Goal: Task Accomplishment & Management: Use online tool/utility

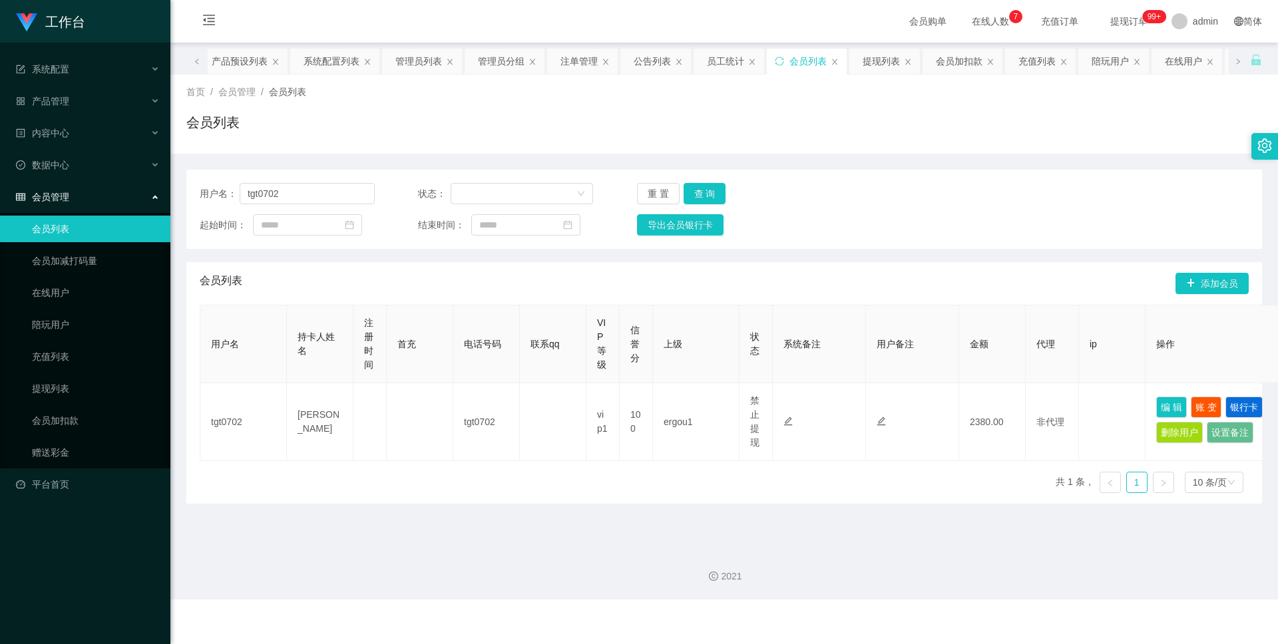
click at [965, 17] on span "在线人数 0 1 2 3 4 5 6 7 8 9 0 1 2 3 4 5 6 7 8 9 0 1 2 3 4 5 6 7 8 9" at bounding box center [990, 21] width 51 height 9
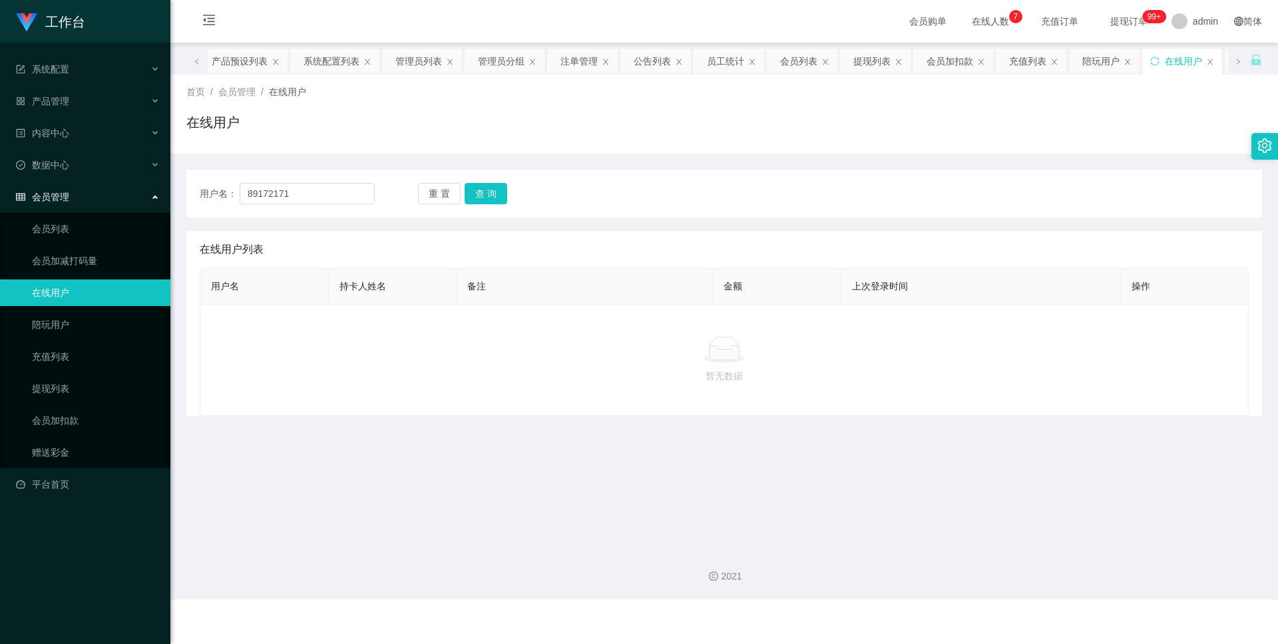
click at [965, 19] on span "在线人数 0 1 2 3 4 5 6 7 8 9 0 1 2 3 4 5 6 7 8 9 0 1 2 3 4 5 6 7 8 9" at bounding box center [990, 21] width 51 height 9
click at [1125, 19] on span "提现订单 99+" at bounding box center [1129, 21] width 51 height 9
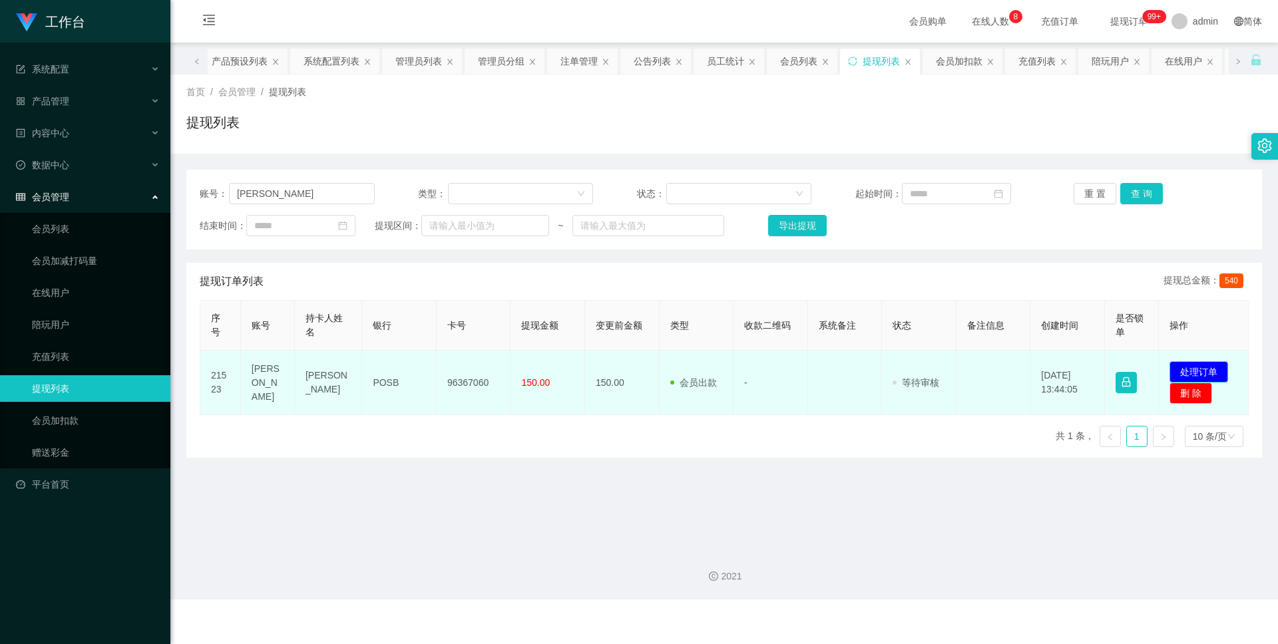
click at [1201, 373] on button "处理订单" at bounding box center [1199, 371] width 59 height 21
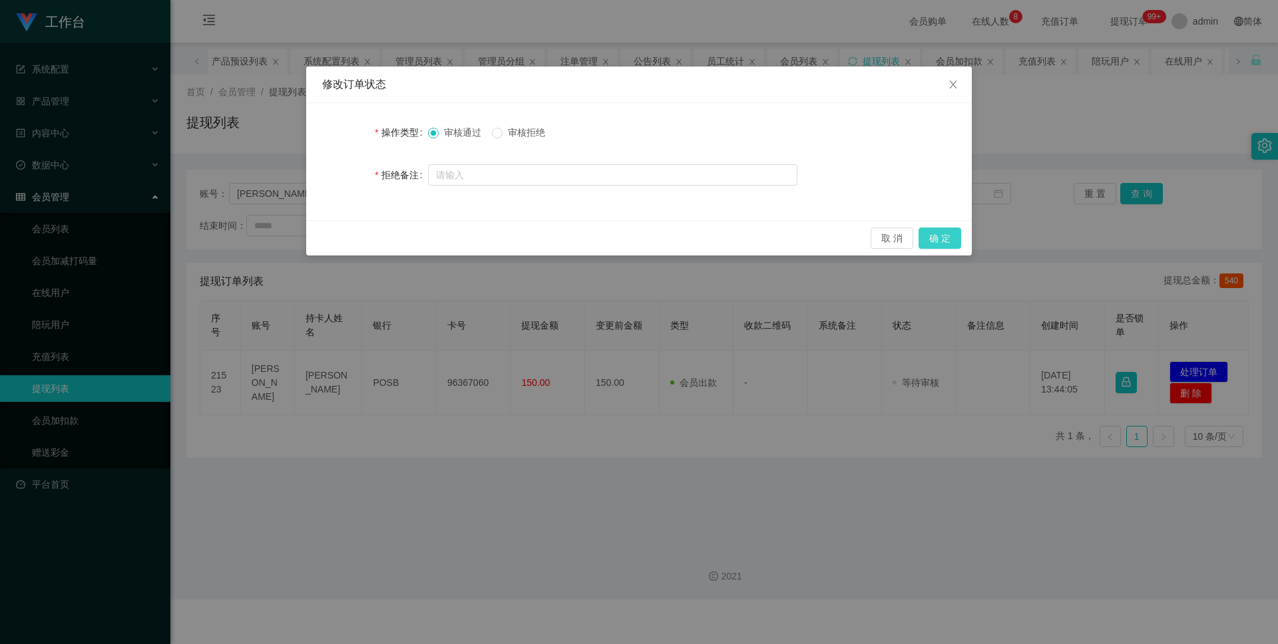
click at [932, 235] on button "确 定" at bounding box center [940, 238] width 43 height 21
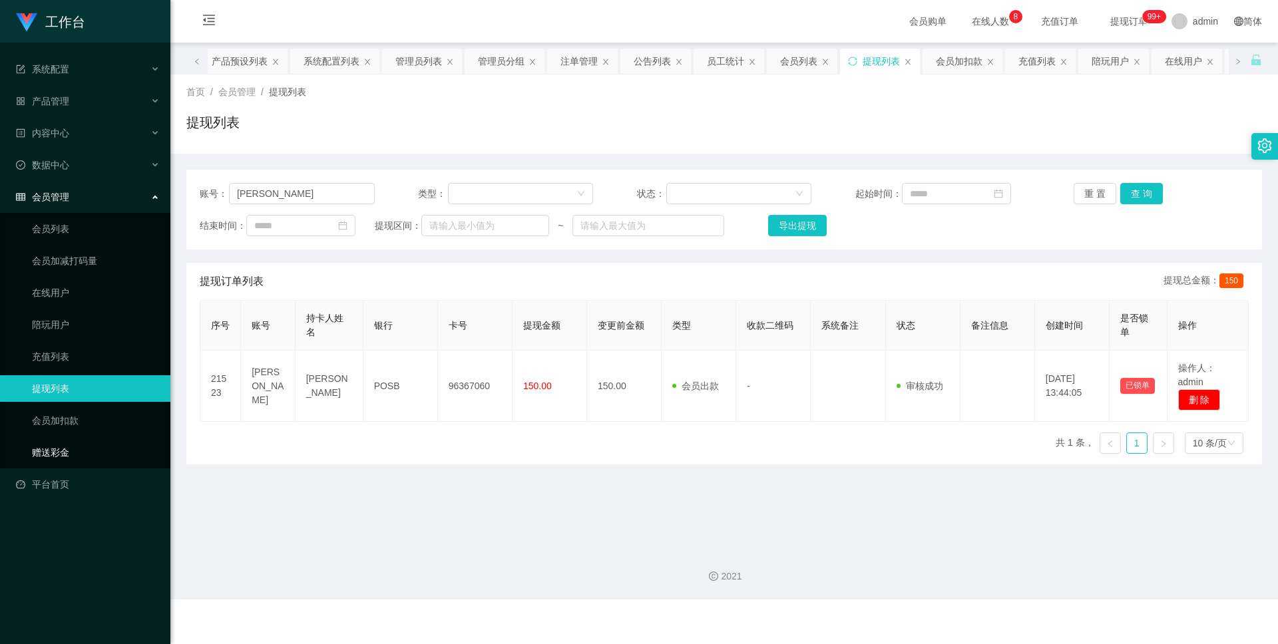
click at [55, 448] on link "赠送彩金" at bounding box center [96, 452] width 128 height 27
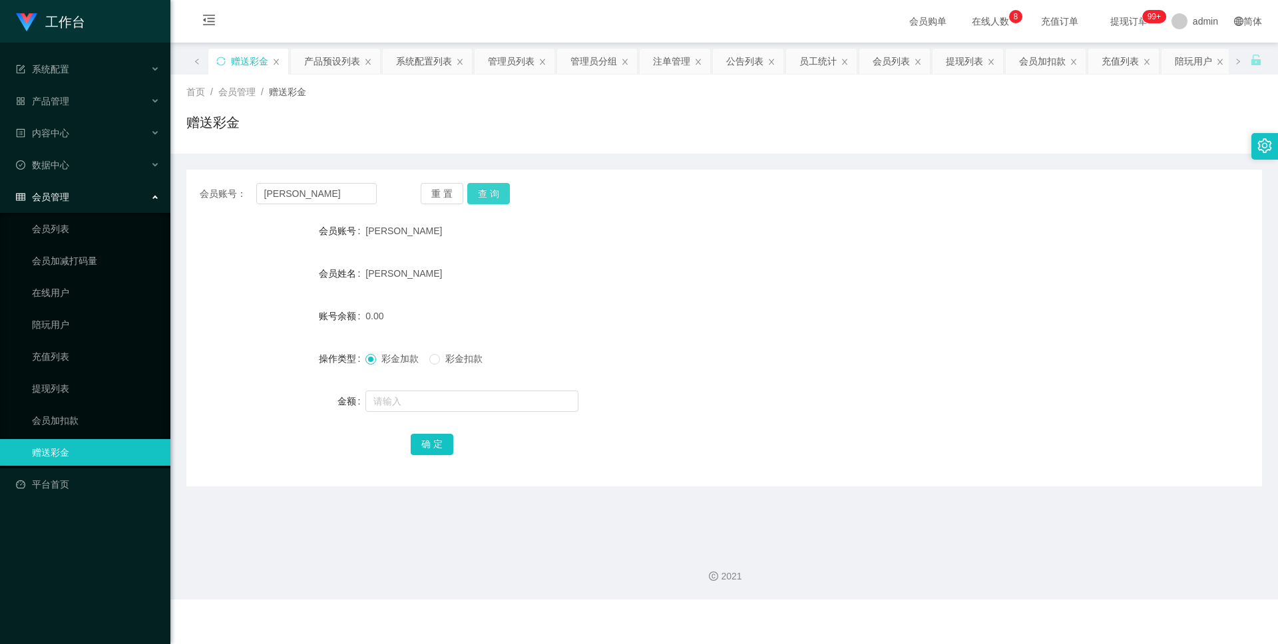
click at [492, 184] on button "查 询" at bounding box center [488, 193] width 43 height 21
